Goal: Transaction & Acquisition: Purchase product/service

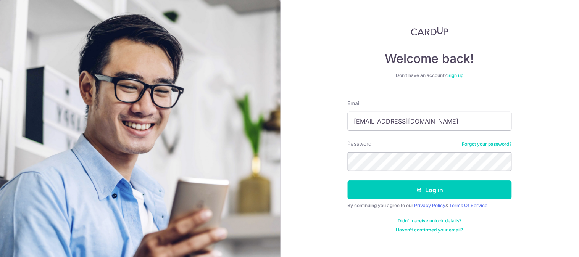
click at [348, 181] on button "Log in" at bounding box center [430, 190] width 164 height 19
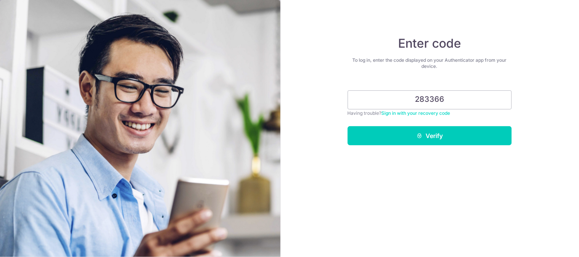
type input "283366"
click at [348, 126] on button "Verify" at bounding box center [430, 135] width 164 height 19
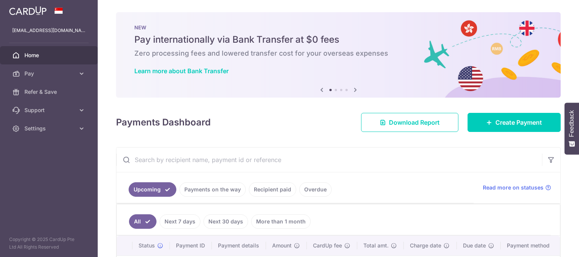
click at [56, 73] on span "Pay" at bounding box center [49, 74] width 50 height 8
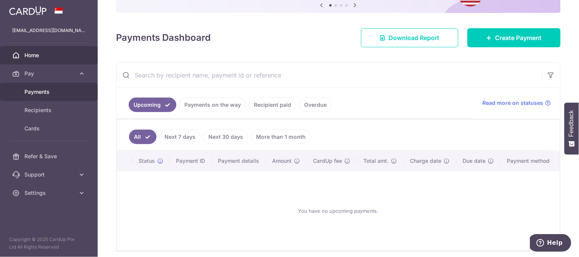
click at [52, 90] on span "Payments" at bounding box center [49, 92] width 50 height 8
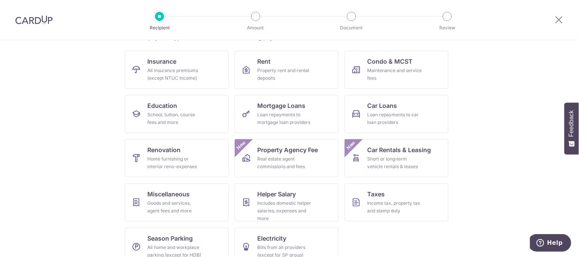
scroll to position [84, 0]
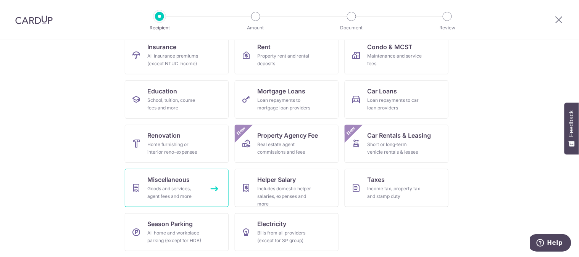
click at [176, 181] on span "Miscellaneous" at bounding box center [169, 179] width 42 height 9
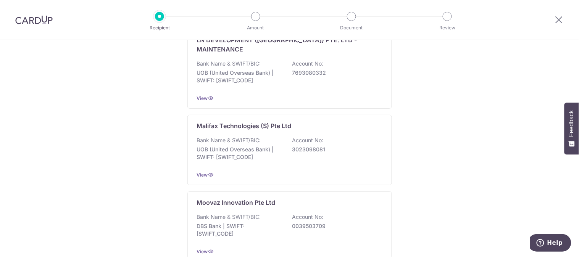
scroll to position [47, 0]
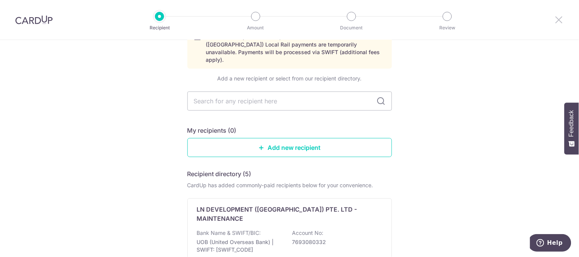
click at [562, 22] on icon at bounding box center [559, 20] width 9 height 10
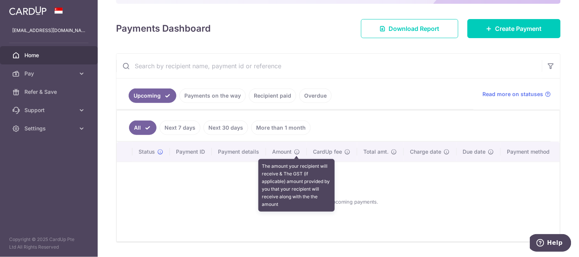
scroll to position [107, 0]
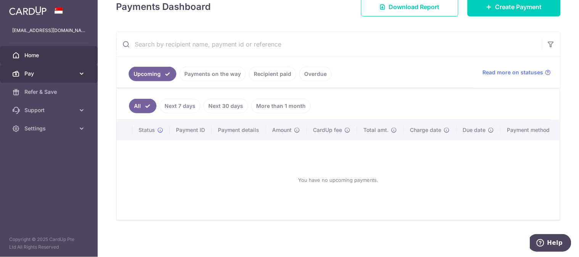
click at [69, 73] on span "Pay" at bounding box center [49, 74] width 50 height 8
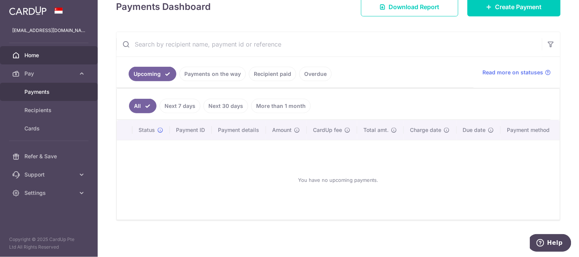
click at [50, 91] on span "Payments" at bounding box center [49, 92] width 50 height 8
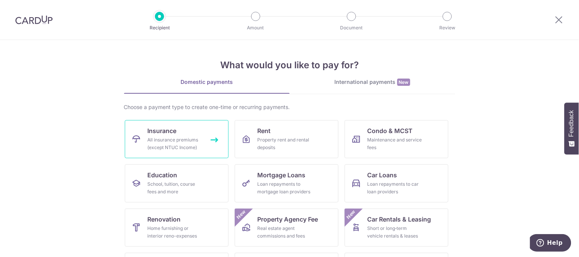
click at [160, 125] on link "Insurance All insurance premiums (except NTUC Income)" at bounding box center [177, 139] width 104 height 38
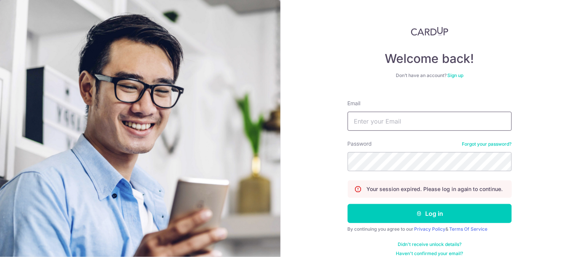
drag, startPoint x: 0, startPoint y: 0, endPoint x: 449, endPoint y: 117, distance: 463.7
click at [449, 117] on input "Email" at bounding box center [430, 121] width 164 height 19
type input "lizhongaw@gmail.com"
click at [348, 204] on button "Log in" at bounding box center [430, 213] width 164 height 19
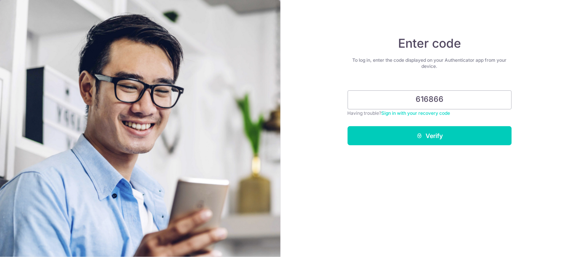
type input "616866"
click at [348, 126] on button "Verify" at bounding box center [430, 135] width 164 height 19
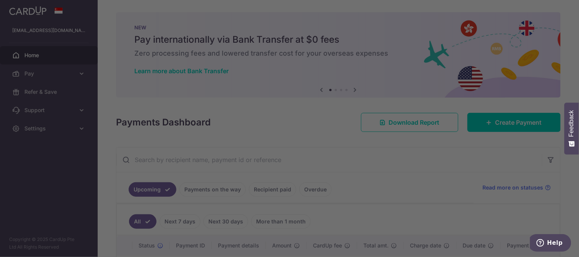
drag, startPoint x: 41, startPoint y: 69, endPoint x: 44, endPoint y: 66, distance: 4.3
click at [41, 69] on div at bounding box center [292, 130] width 585 height 260
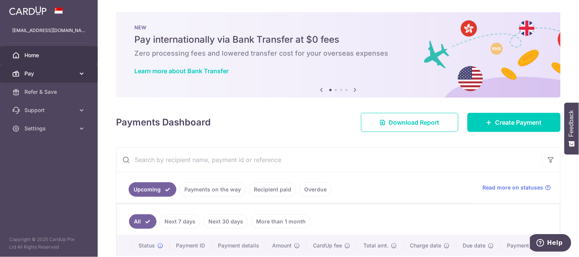
click at [36, 71] on span "Pay" at bounding box center [49, 74] width 50 height 8
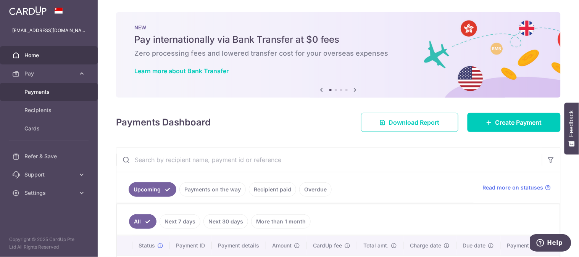
click at [49, 95] on span "Payments" at bounding box center [49, 92] width 50 height 8
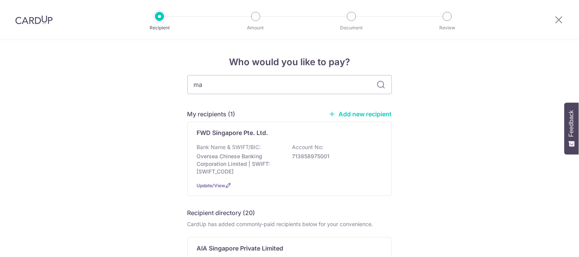
type input "man"
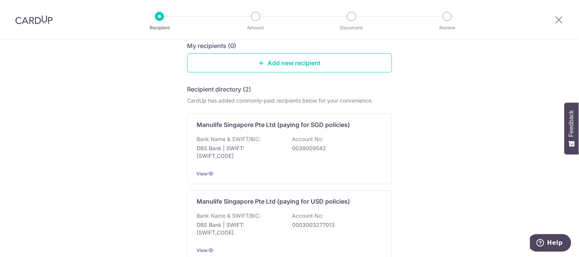
scroll to position [150, 0]
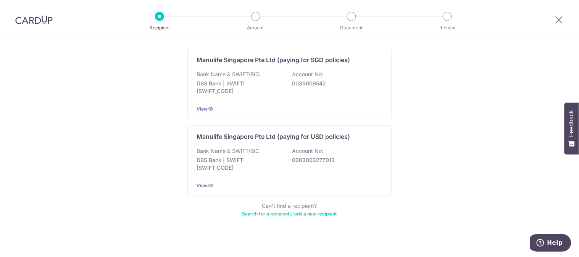
drag, startPoint x: 108, startPoint y: 84, endPoint x: 156, endPoint y: 81, distance: 47.8
click at [108, 84] on div "Who would you like to pay? Add a new recipient or select from our recipient dir…" at bounding box center [289, 76] width 579 height 373
click at [353, 94] on div "Bank Name & SWIFT/BIC: DBS Bank | SWIFT: DBSSSGSGXXX Account No: 0039009542" at bounding box center [290, 85] width 186 height 28
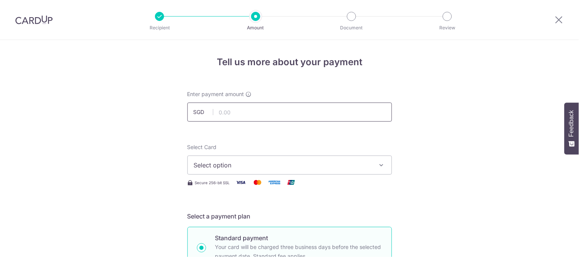
drag, startPoint x: 0, startPoint y: 0, endPoint x: 276, endPoint y: 113, distance: 298.1
click at [276, 113] on input "text" at bounding box center [290, 112] width 205 height 19
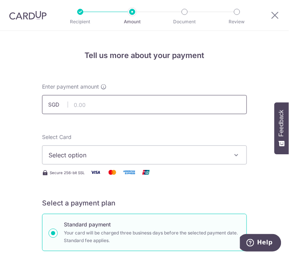
click at [120, 107] on input "text" at bounding box center [144, 104] width 205 height 19
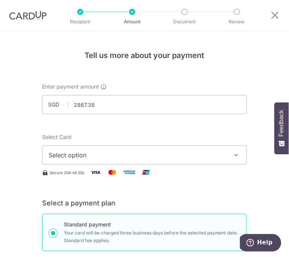
type input "2,867.38"
click at [196, 138] on div "Select Card Select option Add credit card Your Cards **** 1037 **** 8110" at bounding box center [144, 148] width 205 height 31
click at [167, 158] on span "Select option" at bounding box center [139, 155] width 181 height 9
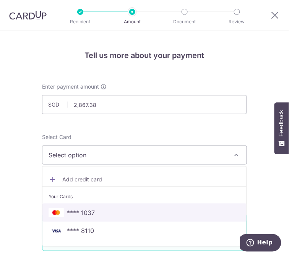
click at [101, 211] on span "**** 1037" at bounding box center [145, 212] width 192 height 9
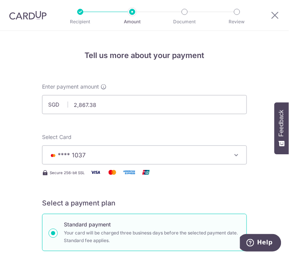
click at [187, 178] on div "Select Card **** 1037 Add credit card Your Cards **** 1037 **** 8110 Secure 256…" at bounding box center [144, 156] width 205 height 47
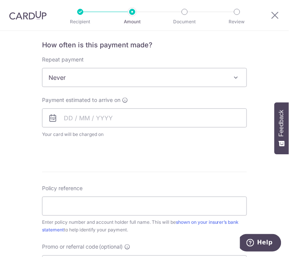
scroll to position [275, 0]
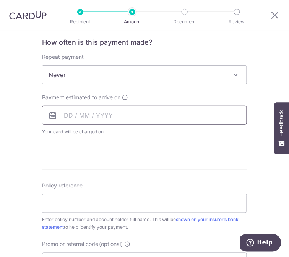
click at [155, 108] on input "text" at bounding box center [144, 115] width 205 height 19
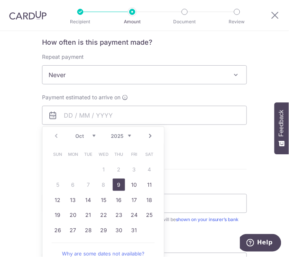
click at [117, 182] on link "9" at bounding box center [119, 185] width 12 height 12
type input "[DATE]"
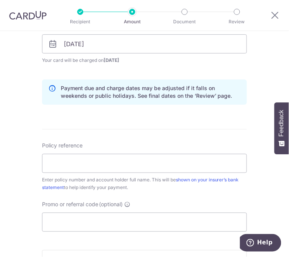
scroll to position [372, 0]
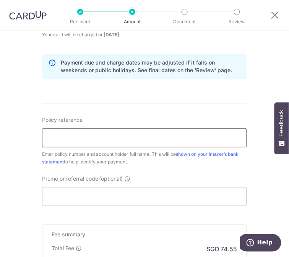
click at [123, 141] on input "Policy reference" at bounding box center [144, 137] width 205 height 19
paste input "1493002582"
type input "1493002582"
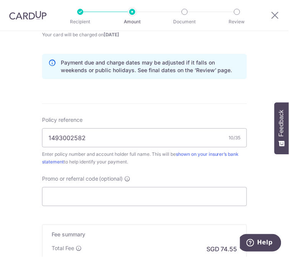
click at [161, 105] on form "Enter payment amount SGD 2,867.38 2867.38 Select Card **** 1037 Add credit card…" at bounding box center [144, 25] width 205 height 631
click at [90, 193] on input "Promo or referral code (optional)" at bounding box center [144, 196] width 205 height 19
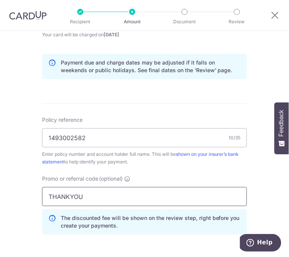
type input "THANKYOU"
click at [261, 161] on div "Tell us more about your payment Enter payment amount SGD 2,867.38 2867.38 Selec…" at bounding box center [144, 34] width 289 height 753
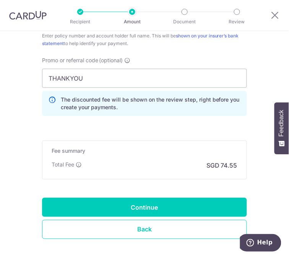
scroll to position [491, 0]
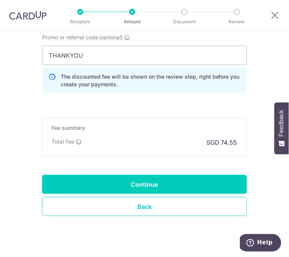
scroll to position [528, 0]
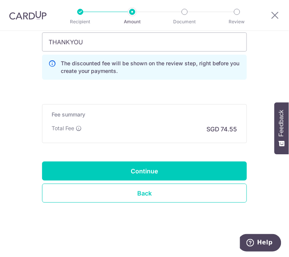
drag, startPoint x: 121, startPoint y: 209, endPoint x: 261, endPoint y: 117, distance: 167.2
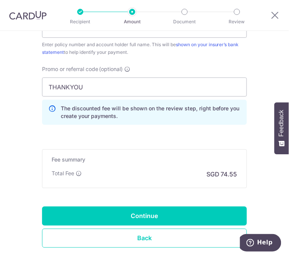
scroll to position [483, 0]
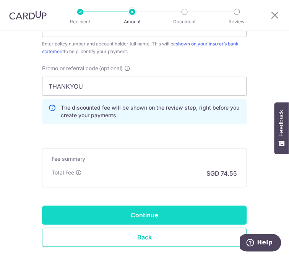
click at [172, 209] on input "Continue" at bounding box center [144, 215] width 205 height 19
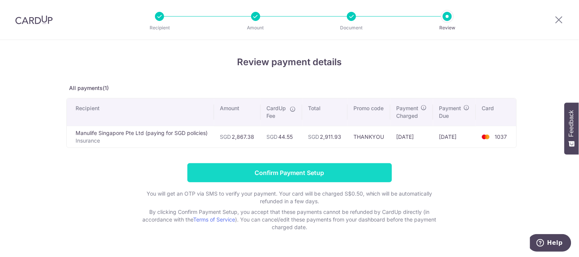
click at [288, 166] on input "Confirm Payment Setup" at bounding box center [290, 172] width 205 height 19
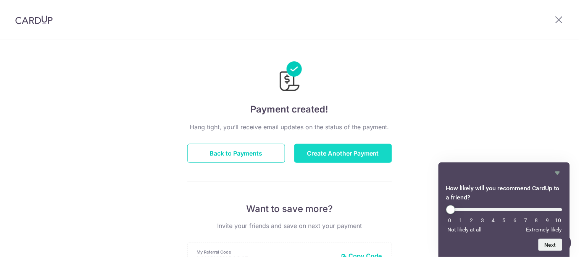
click at [341, 148] on button "Create Another Payment" at bounding box center [344, 153] width 98 height 19
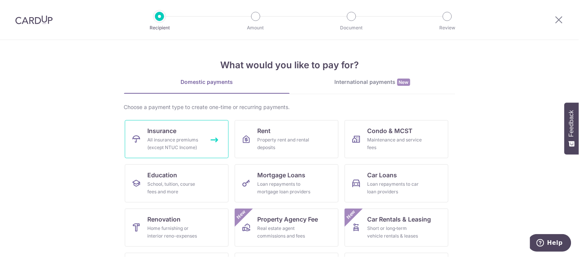
click at [139, 155] on link "Insurance All insurance premiums (except NTUC Income)" at bounding box center [177, 139] width 104 height 38
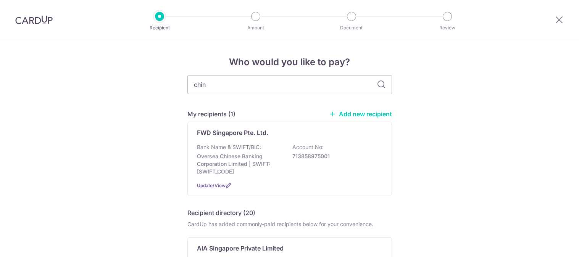
type input "china"
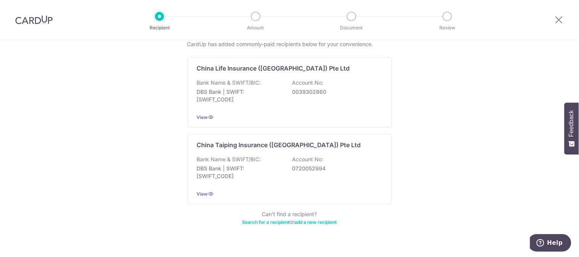
scroll to position [155, 0]
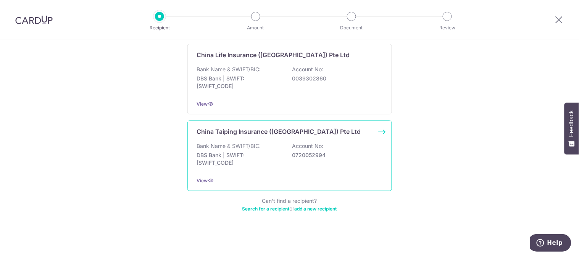
click at [333, 152] on p "0720052994" at bounding box center [336, 156] width 86 height 8
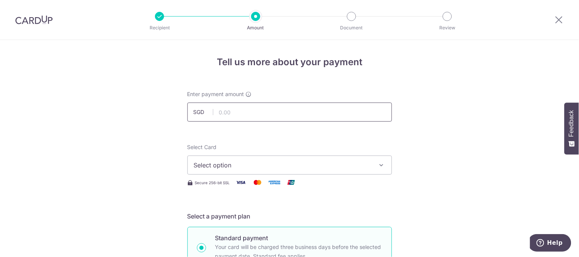
click at [285, 116] on input "text" at bounding box center [290, 112] width 205 height 19
type input "4,225.40"
click at [350, 170] on button "Select option" at bounding box center [290, 165] width 205 height 19
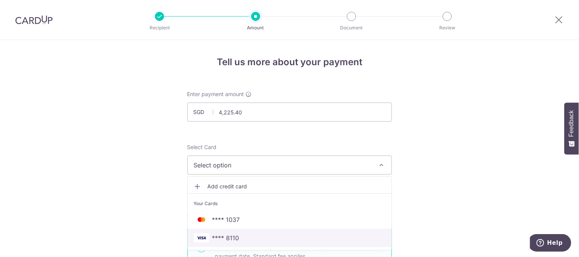
click at [257, 241] on span "**** 8110" at bounding box center [290, 238] width 192 height 9
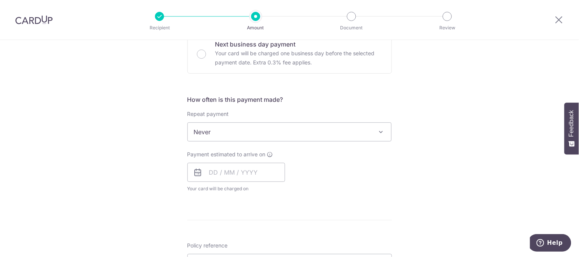
scroll to position [242, 0]
click at [255, 169] on input "text" at bounding box center [237, 171] width 98 height 19
click at [362, 167] on div "Payment estimated to arrive on Prev Next Oct Nov Dec 2025 2026 2027 2028 2029 2…" at bounding box center [290, 170] width 214 height 42
click at [249, 157] on div "Payment estimated to arrive on Prev Next Oct Nov Dec 2025 2026 2027 2028 2029 2…" at bounding box center [237, 170] width 98 height 42
click at [245, 176] on input "text" at bounding box center [237, 171] width 98 height 19
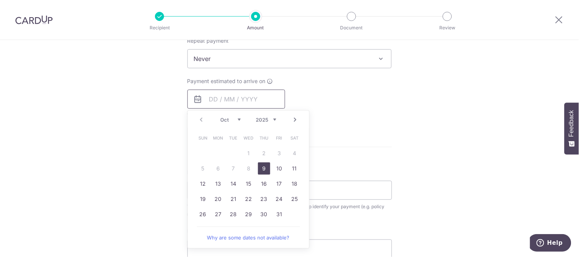
scroll to position [316, 0]
click at [262, 166] on link "9" at bounding box center [264, 166] width 12 height 12
type input "[DATE]"
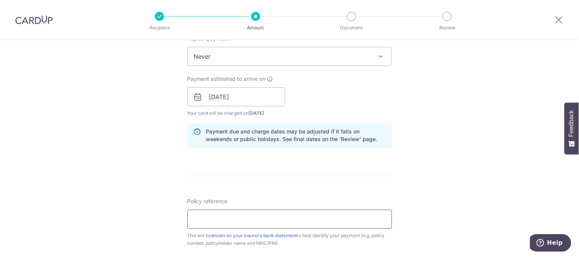
click at [276, 225] on input "Policy reference" at bounding box center [290, 219] width 205 height 19
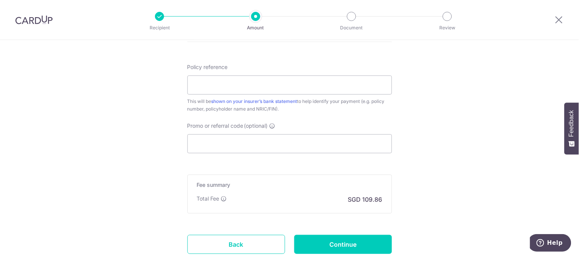
scroll to position [451, 0]
click at [202, 83] on input "Policy reference" at bounding box center [290, 84] width 205 height 19
type input "0000588816"
click at [235, 145] on input "Promo or referral code (optional)" at bounding box center [290, 143] width 205 height 19
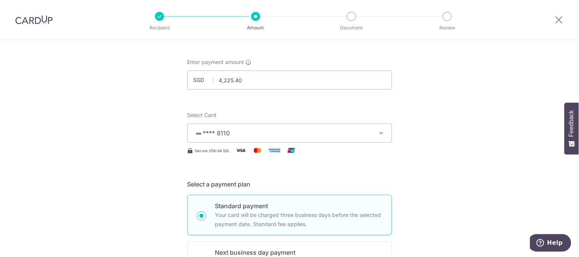
scroll to position [32, 0]
click at [349, 126] on button "**** 8110" at bounding box center [290, 133] width 205 height 19
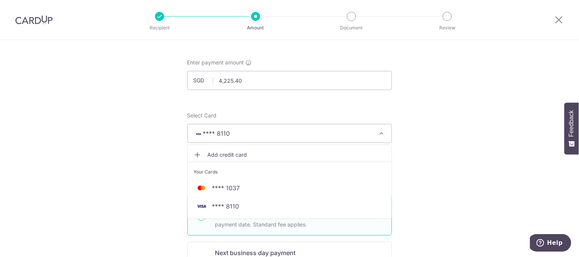
click at [233, 157] on span "Add credit card" at bounding box center [297, 155] width 178 height 8
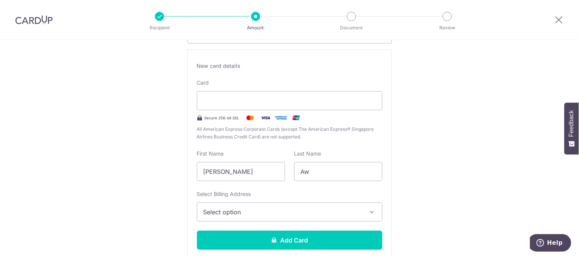
scroll to position [154, 0]
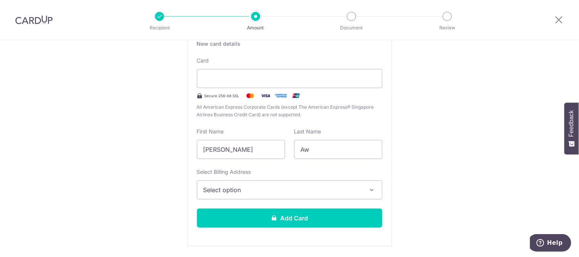
click at [349, 189] on span "Select option" at bounding box center [283, 190] width 159 height 9
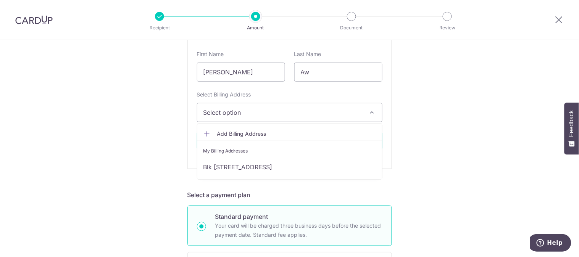
scroll to position [231, 0]
click at [240, 131] on span "Add Billing Address" at bounding box center [296, 134] width 159 height 8
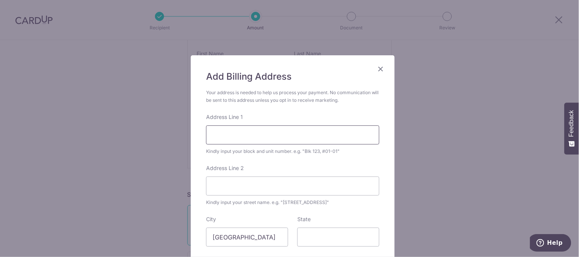
click at [239, 129] on input "Address Line 1" at bounding box center [292, 135] width 173 height 19
click at [442, 124] on div "Add Billing Address Your address is needed to help us process your payment. No …" at bounding box center [289, 128] width 579 height 257
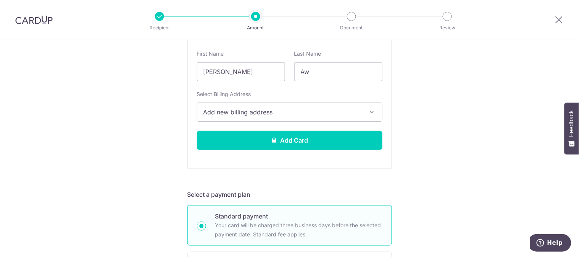
click at [338, 114] on span "Add new billing address" at bounding box center [283, 112] width 159 height 9
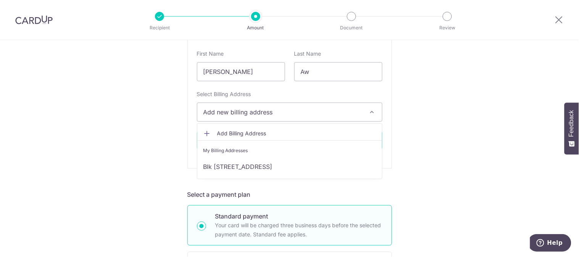
click at [265, 134] on span "Add Billing Address" at bounding box center [296, 134] width 159 height 8
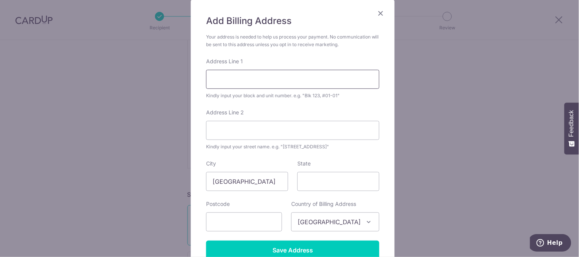
scroll to position [56, 0]
click at [243, 79] on input "Address Line 1" at bounding box center [292, 79] width 173 height 19
type input "BLK 258C, #03-577"
click at [247, 128] on input "Address Line 2" at bounding box center [292, 130] width 173 height 19
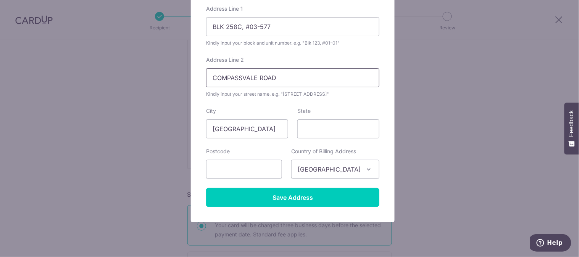
scroll to position [129, 0]
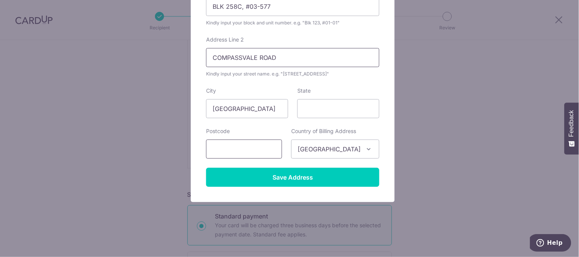
type input "COMPASSVALE ROAD"
click at [247, 147] on input "text" at bounding box center [244, 149] width 76 height 19
type input "543258"
click at [376, 39] on div "Address Line 2 COMPASSVALE ROAD Kindly input your street name. e.g. "Hougang St…" at bounding box center [292, 57] width 173 height 42
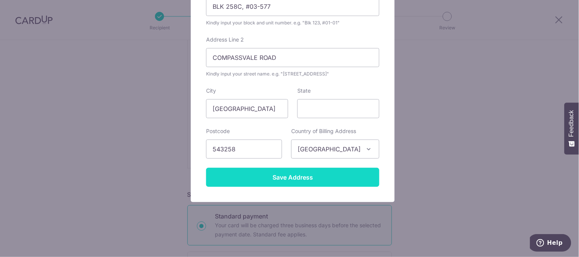
click at [268, 178] on input "Save Address" at bounding box center [292, 177] width 173 height 19
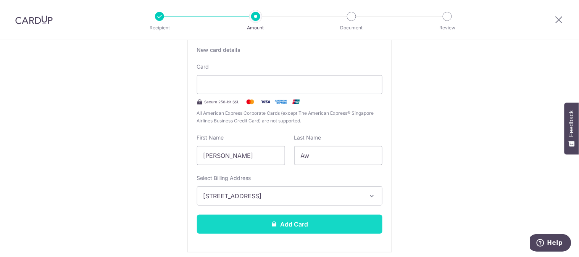
scroll to position [207, 0]
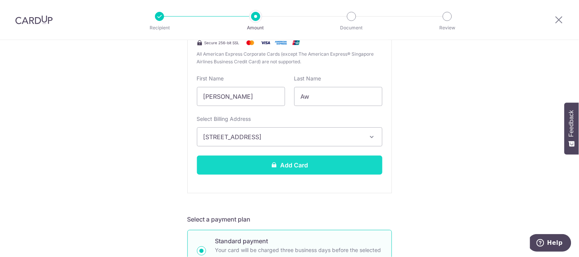
click at [317, 161] on button "Add Card" at bounding box center [290, 165] width 186 height 19
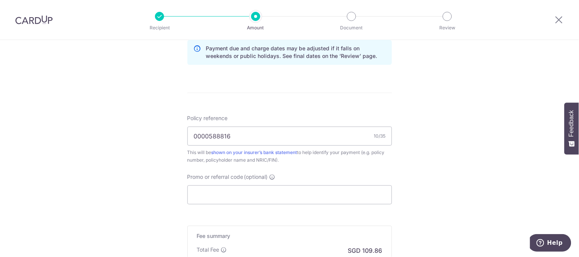
scroll to position [403, 0]
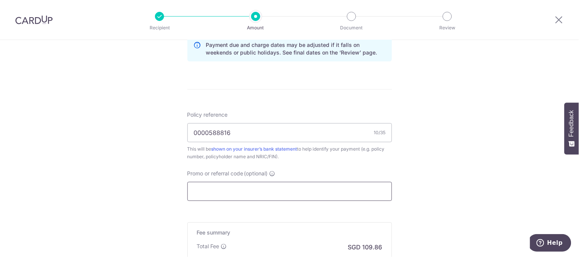
click at [238, 185] on input "Promo or referral code (optional)" at bounding box center [290, 191] width 205 height 19
paste input "25AMEX18"
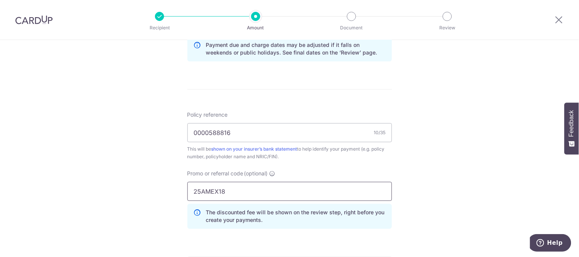
type input "25AMEX18"
click at [476, 149] on div "Tell us more about your payment Enter payment amount SGD 4,225.40 4225.40 Card …" at bounding box center [289, 15] width 579 height 757
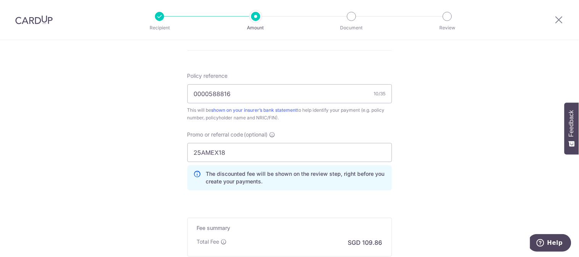
scroll to position [444, 0]
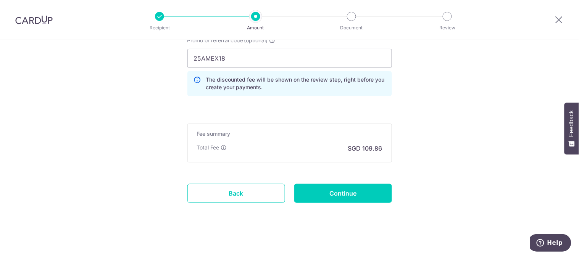
scroll to position [539, 0]
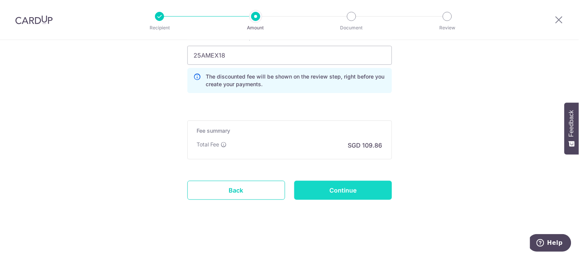
click at [344, 185] on input "Continue" at bounding box center [344, 190] width 98 height 19
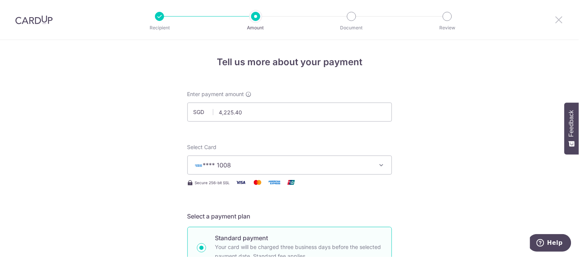
click at [560, 24] on icon at bounding box center [559, 20] width 9 height 10
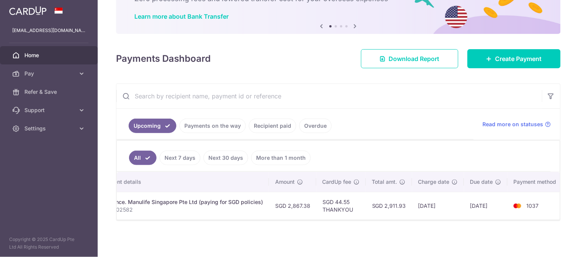
scroll to position [0, 182]
click at [237, 206] on p "1493002582" at bounding box center [177, 210] width 163 height 8
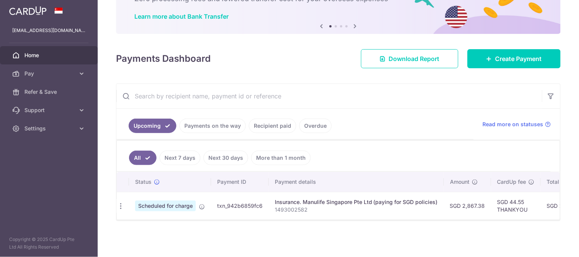
scroll to position [0, 0]
click at [202, 204] on td "Scheduled for charge Payment is approved and scheduled to be charged on the cha…" at bounding box center [173, 206] width 82 height 28
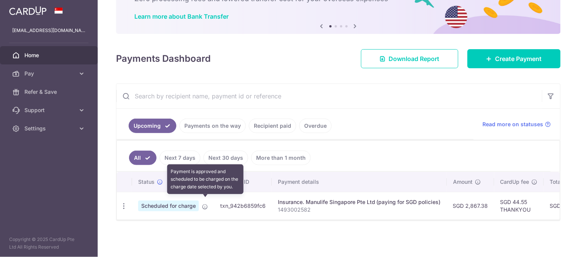
click at [206, 204] on icon at bounding box center [205, 207] width 6 height 6
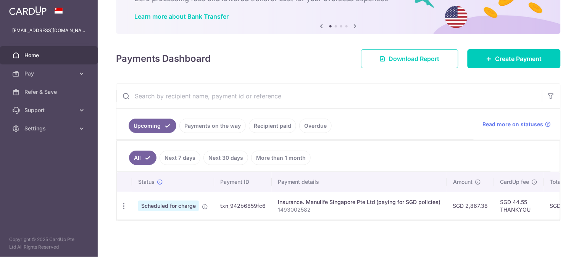
scroll to position [0, 182]
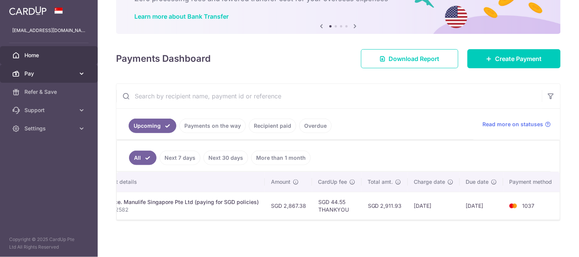
click at [31, 71] on span "Pay" at bounding box center [49, 74] width 50 height 8
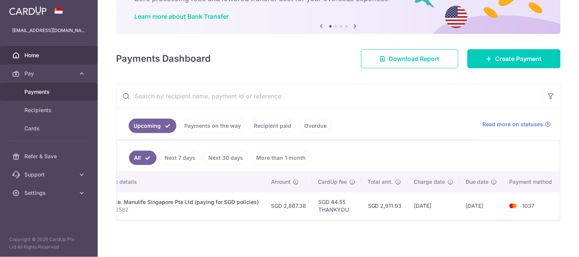
click at [52, 91] on span "Payments" at bounding box center [49, 92] width 50 height 8
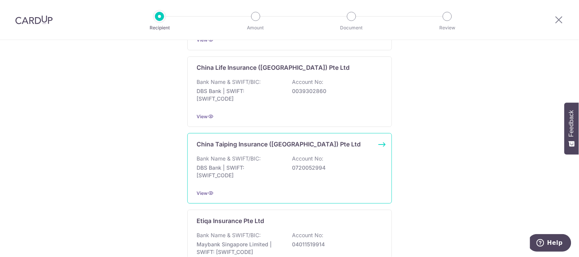
scroll to position [338, 0]
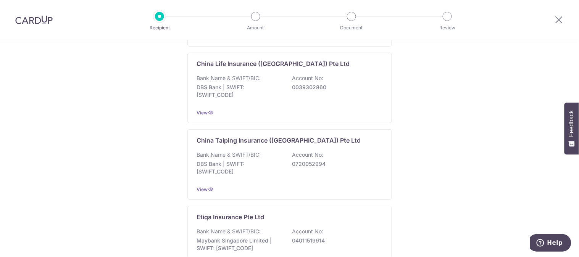
drag, startPoint x: 301, startPoint y: 163, endPoint x: 108, endPoint y: 146, distance: 193.6
click at [108, 146] on div "Who would you like to pay? My recipients (1) Add new recipient FWD Singapore Pt…" at bounding box center [289, 217] width 579 height 1031
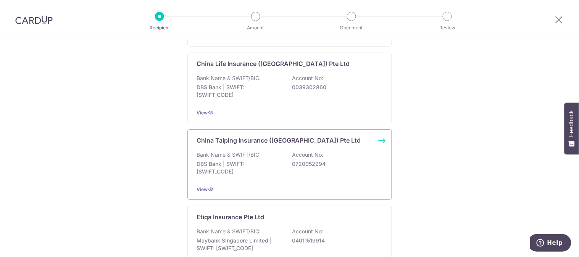
click at [294, 167] on p "0720052994" at bounding box center [336, 164] width 86 height 8
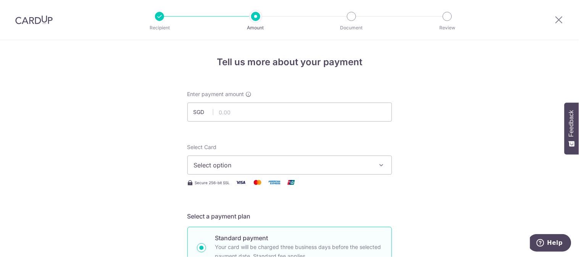
click at [360, 161] on span "Select option" at bounding box center [283, 165] width 178 height 9
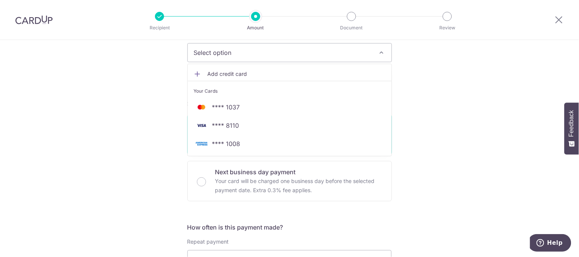
scroll to position [113, 0]
click at [260, 144] on span "**** 1008" at bounding box center [290, 143] width 192 height 9
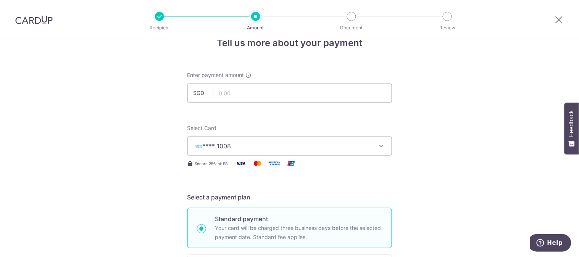
scroll to position [0, 0]
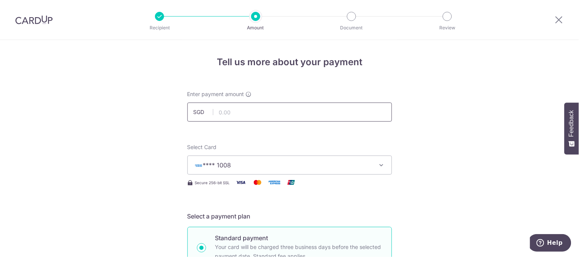
click at [252, 112] on input "text" at bounding box center [290, 112] width 205 height 19
type input "3,500.00"
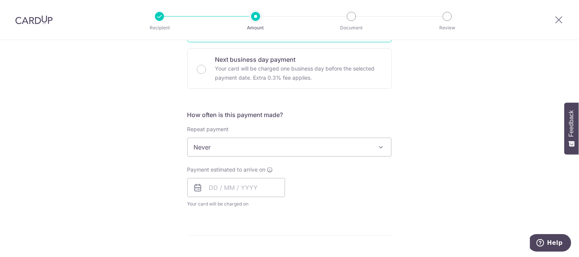
scroll to position [226, 0]
click at [211, 192] on input "text" at bounding box center [237, 187] width 98 height 19
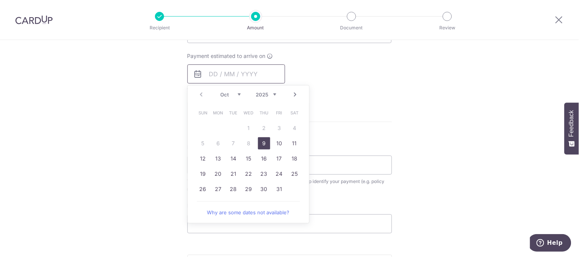
scroll to position [345, 0]
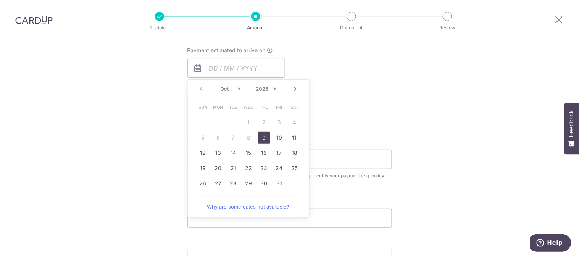
click at [262, 136] on link "9" at bounding box center [264, 138] width 12 height 12
type input "[DATE]"
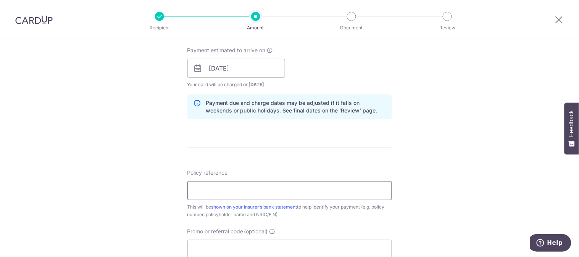
click at [227, 187] on input "Policy reference" at bounding box center [290, 190] width 205 height 19
type input "0000588816"
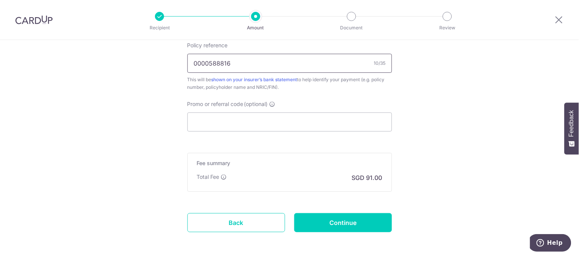
scroll to position [478, 0]
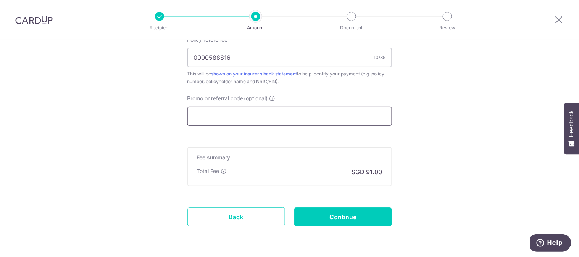
click at [218, 112] on input "Promo or referral code (optional)" at bounding box center [290, 116] width 205 height 19
paste input "25AMEX18"
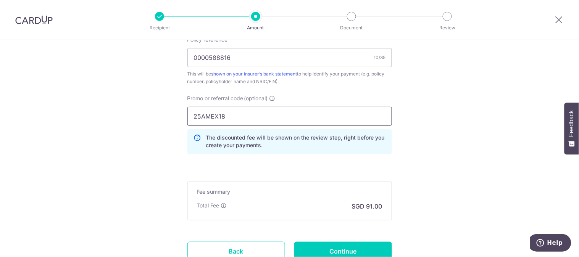
type input "25AMEX18"
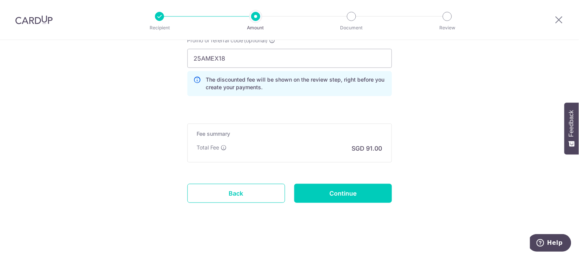
scroll to position [539, 0]
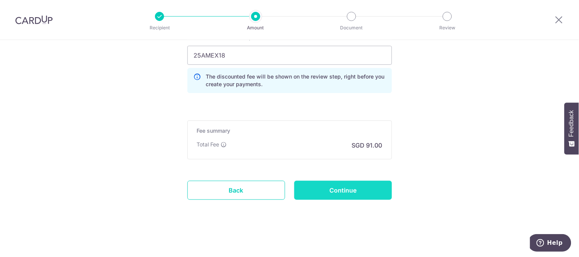
click at [329, 192] on input "Continue" at bounding box center [344, 190] width 98 height 19
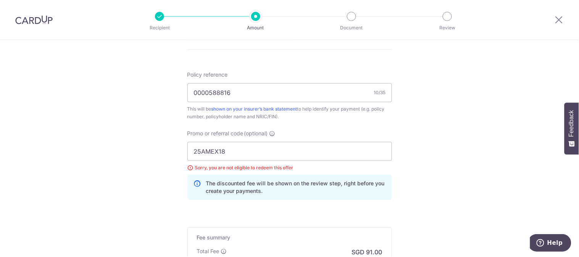
scroll to position [439, 0]
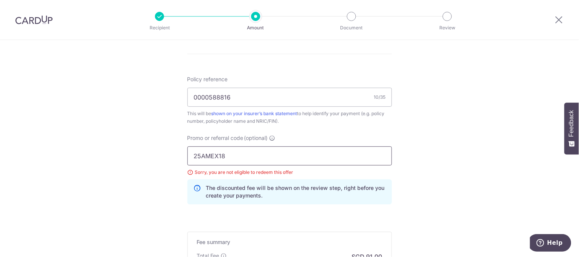
drag, startPoint x: 238, startPoint y: 156, endPoint x: 167, endPoint y: 150, distance: 70.9
paste input "OCBC90NMC"
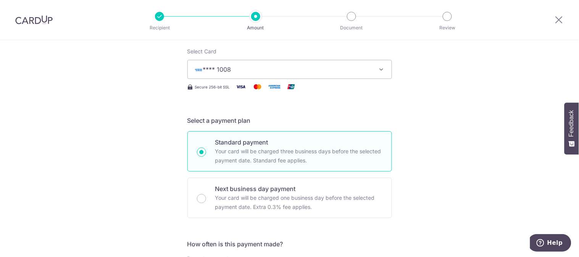
scroll to position [94, 0]
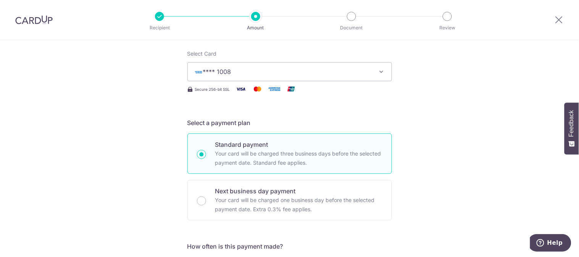
type input "OCBC90NMC"
click at [325, 66] on button "**** 1008" at bounding box center [290, 71] width 205 height 19
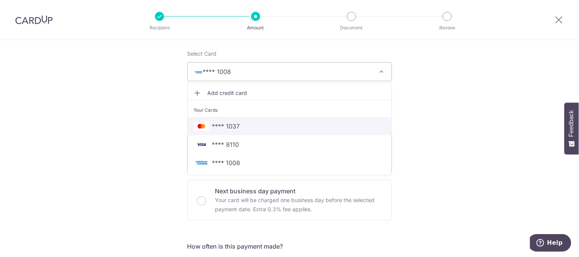
click at [242, 124] on span "**** 1037" at bounding box center [290, 126] width 192 height 9
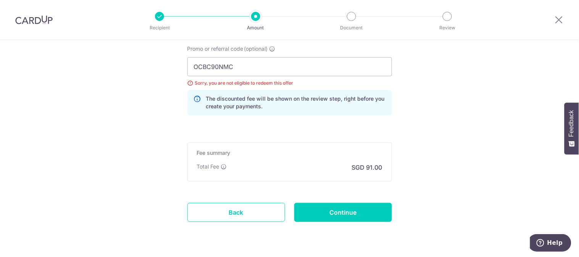
scroll to position [536, 0]
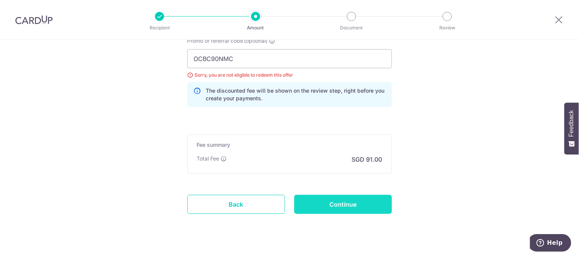
click at [333, 203] on input "Continue" at bounding box center [344, 204] width 98 height 19
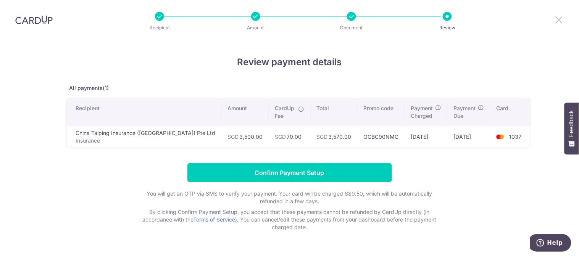
click at [556, 24] on icon at bounding box center [559, 20] width 9 height 10
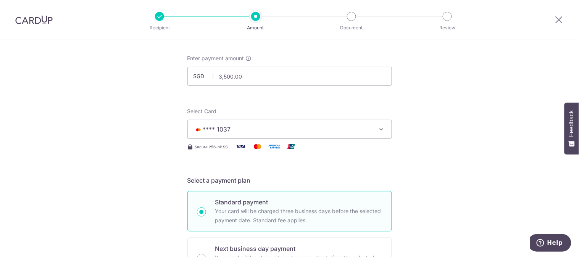
scroll to position [35, 0]
drag, startPoint x: 246, startPoint y: 77, endPoint x: 163, endPoint y: 76, distance: 82.9
type input "4,225.40"
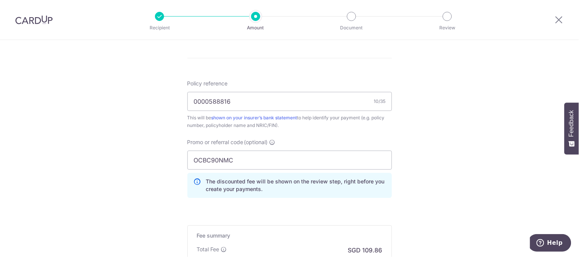
scroll to position [483, 0]
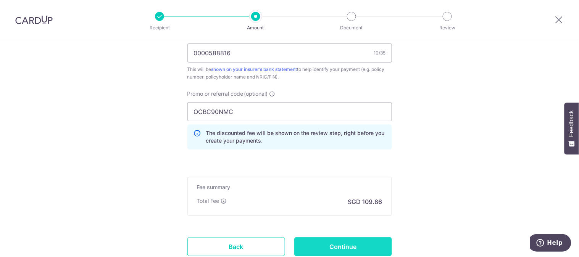
click at [344, 244] on input "Continue" at bounding box center [344, 247] width 98 height 19
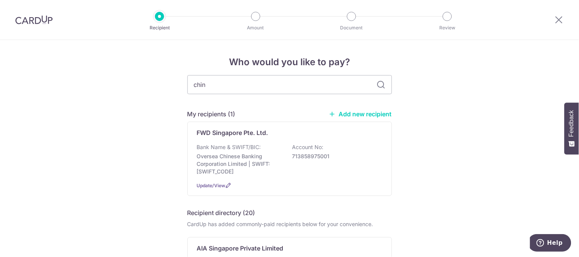
type input "china"
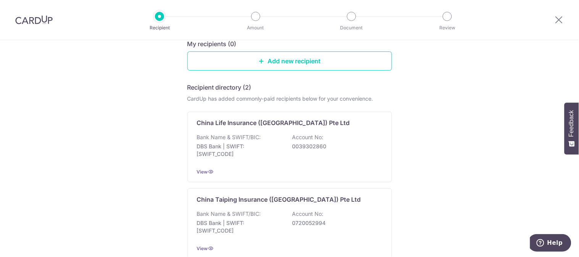
scroll to position [120, 0]
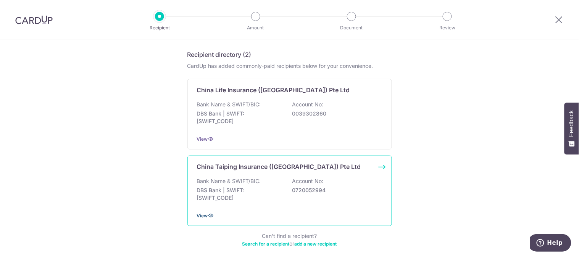
click at [199, 213] on span "View" at bounding box center [202, 216] width 11 height 6
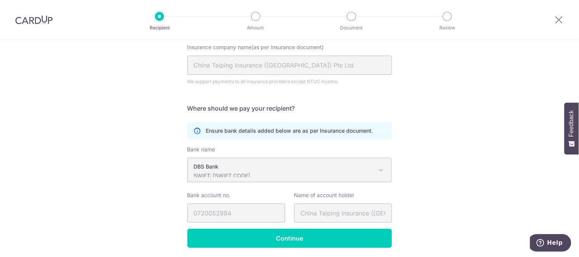
scroll to position [79, 0]
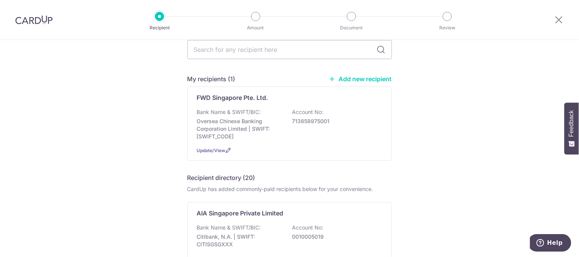
scroll to position [14, 0]
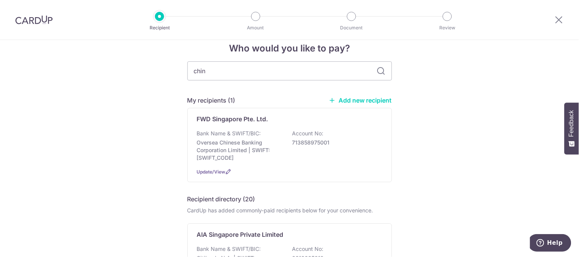
type input "china"
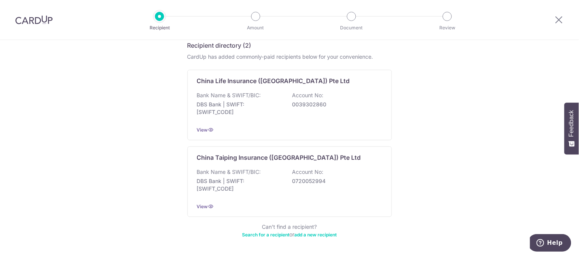
scroll to position [155, 0]
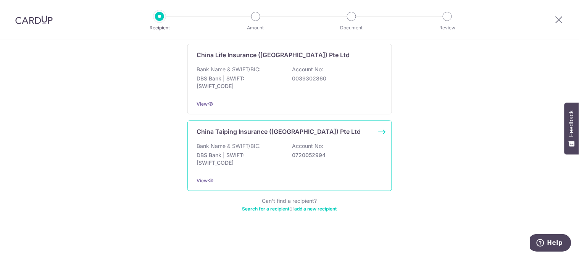
click at [316, 163] on div "Bank Name & SWIFT/BIC: DBS Bank | SWIFT: [SWIFT_CODE] Account No: 0720052994" at bounding box center [290, 156] width 186 height 28
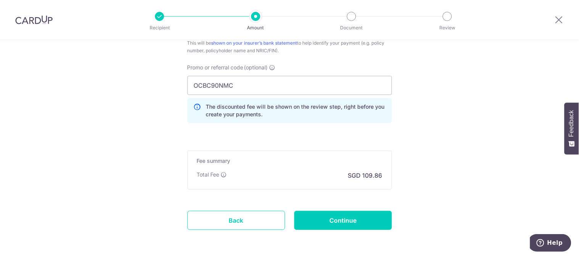
scroll to position [539, 0]
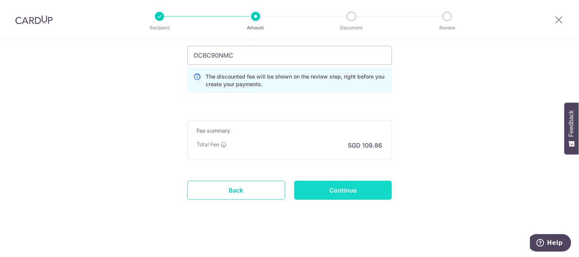
click at [343, 199] on input "Continue" at bounding box center [344, 190] width 98 height 19
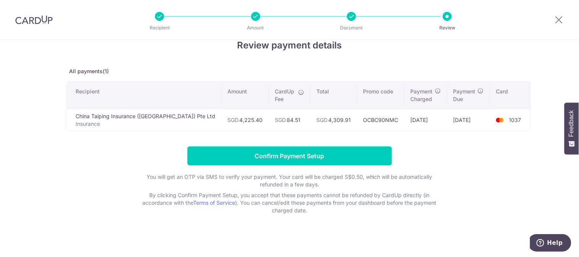
scroll to position [18, 0]
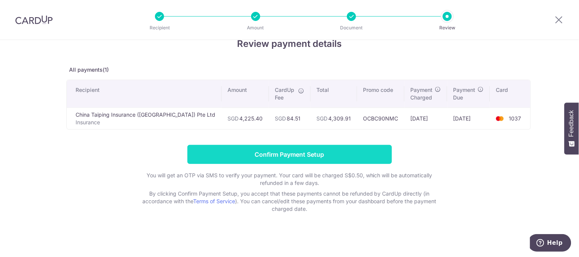
click at [308, 146] on input "Confirm Payment Setup" at bounding box center [290, 154] width 205 height 19
